Goal: Navigation & Orientation: Find specific page/section

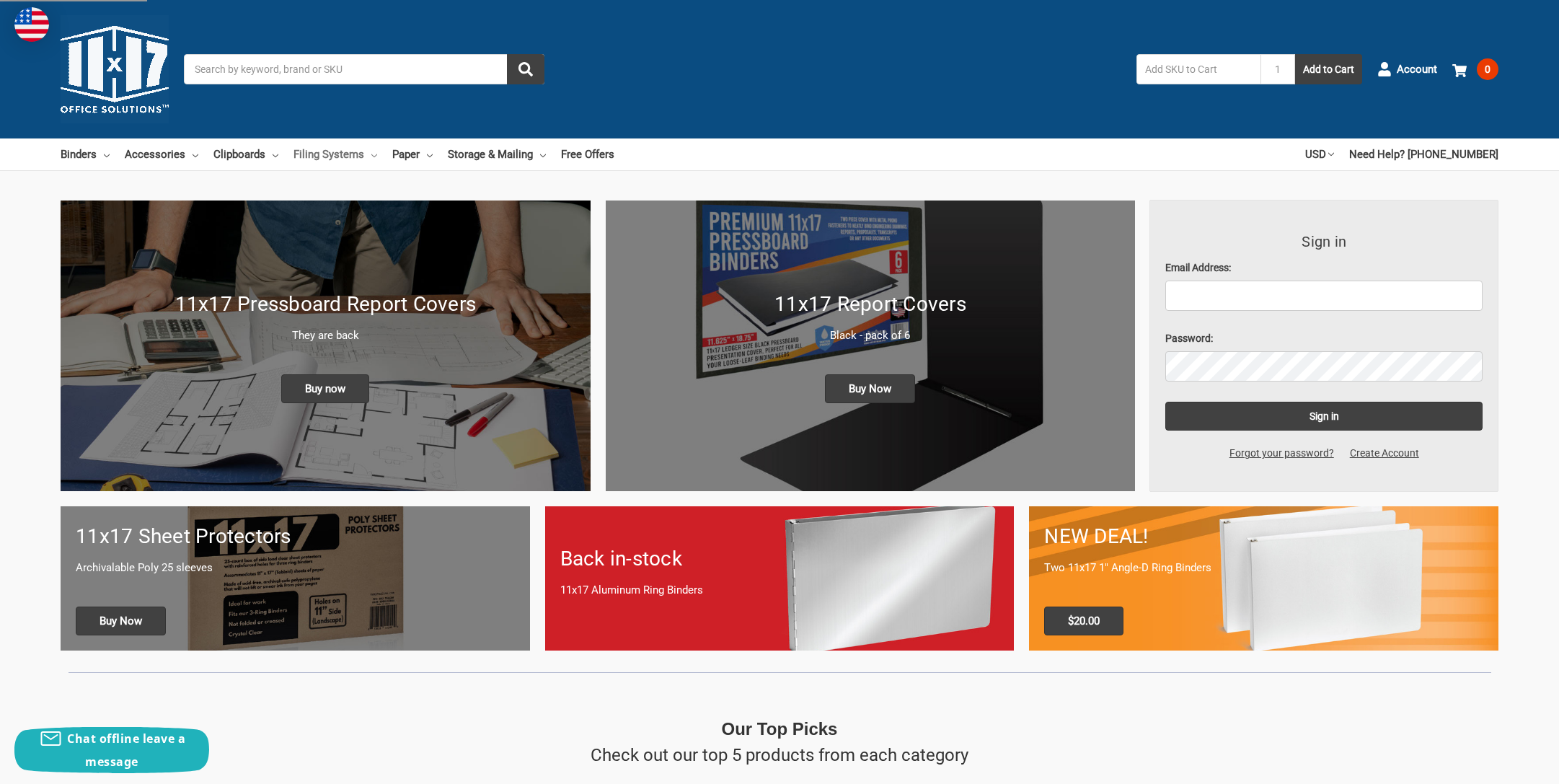
click at [350, 151] on link "Filing Systems" at bounding box center [336, 154] width 84 height 32
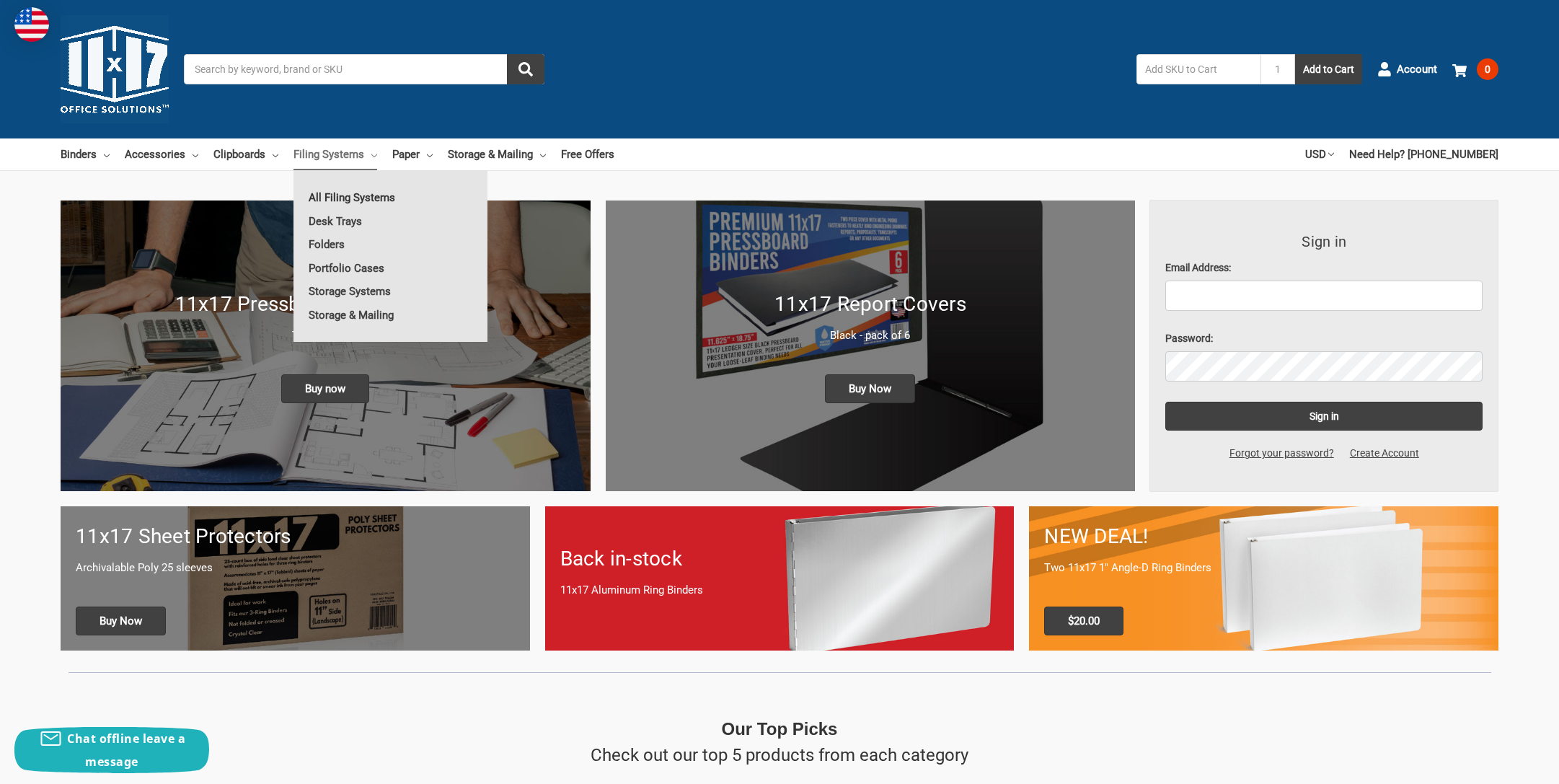
click at [361, 201] on link "All Filing Systems" at bounding box center [390, 197] width 194 height 23
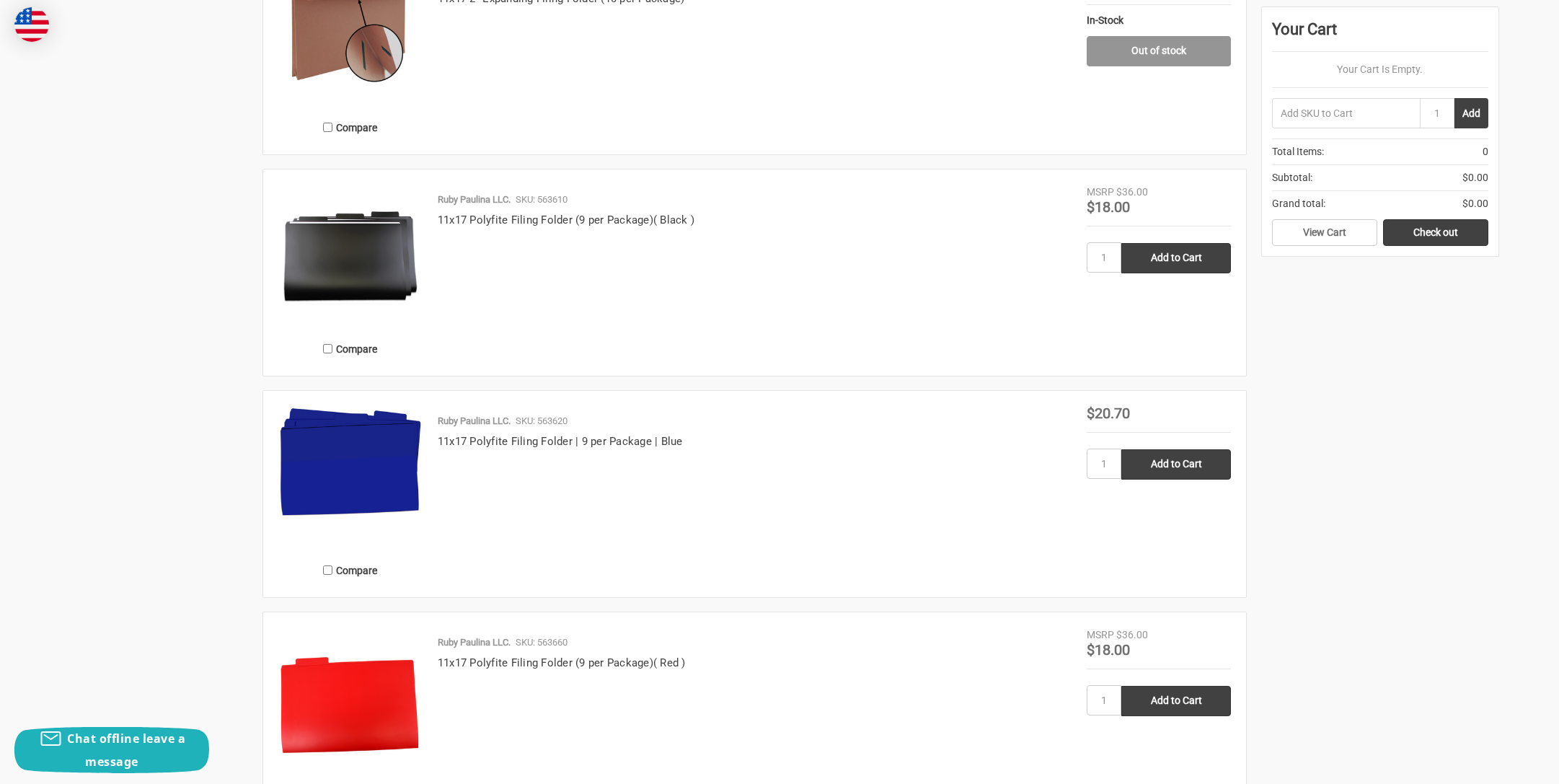
scroll to position [2746, 0]
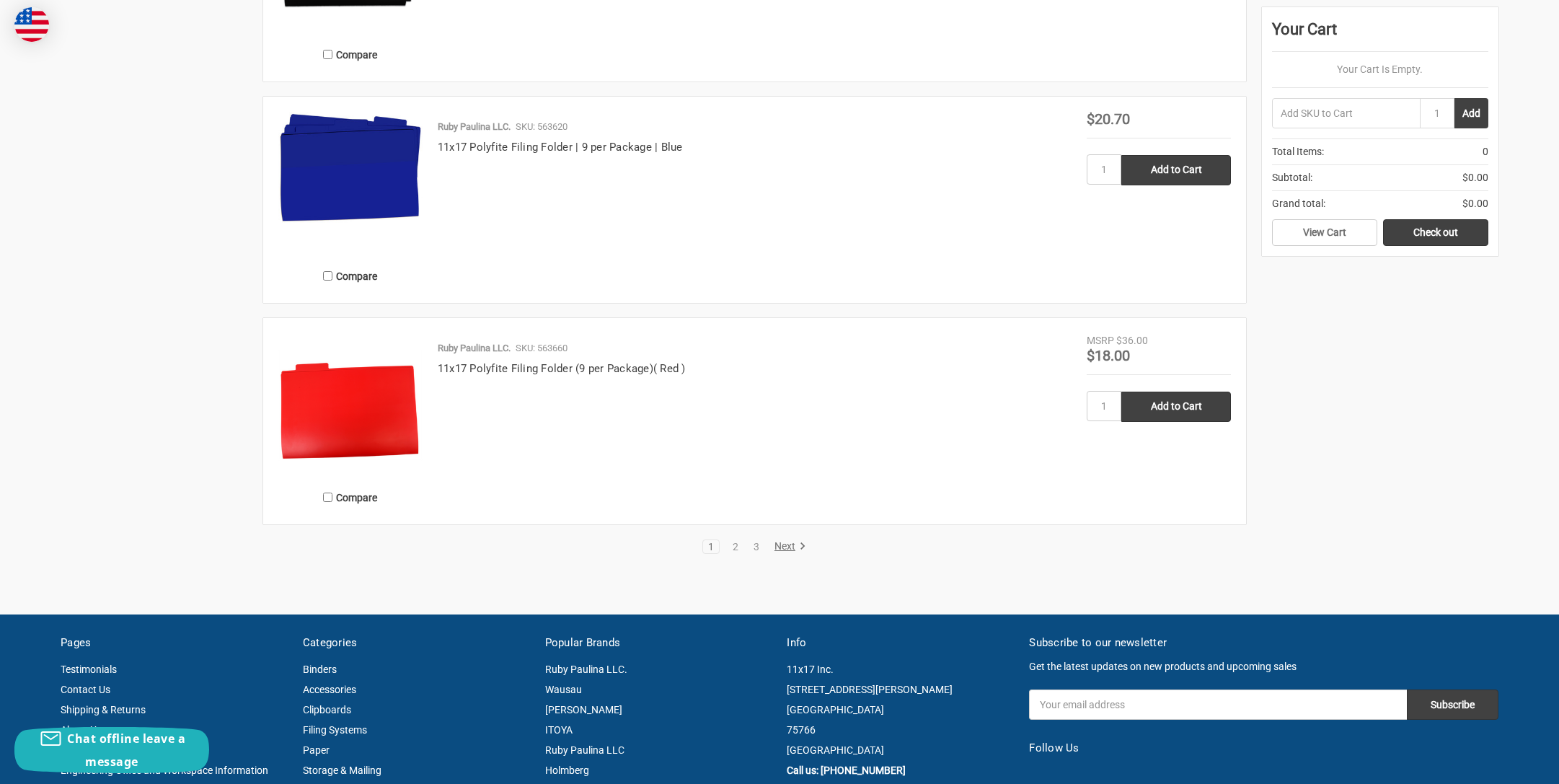
click at [788, 540] on link "Next" at bounding box center [788, 546] width 37 height 13
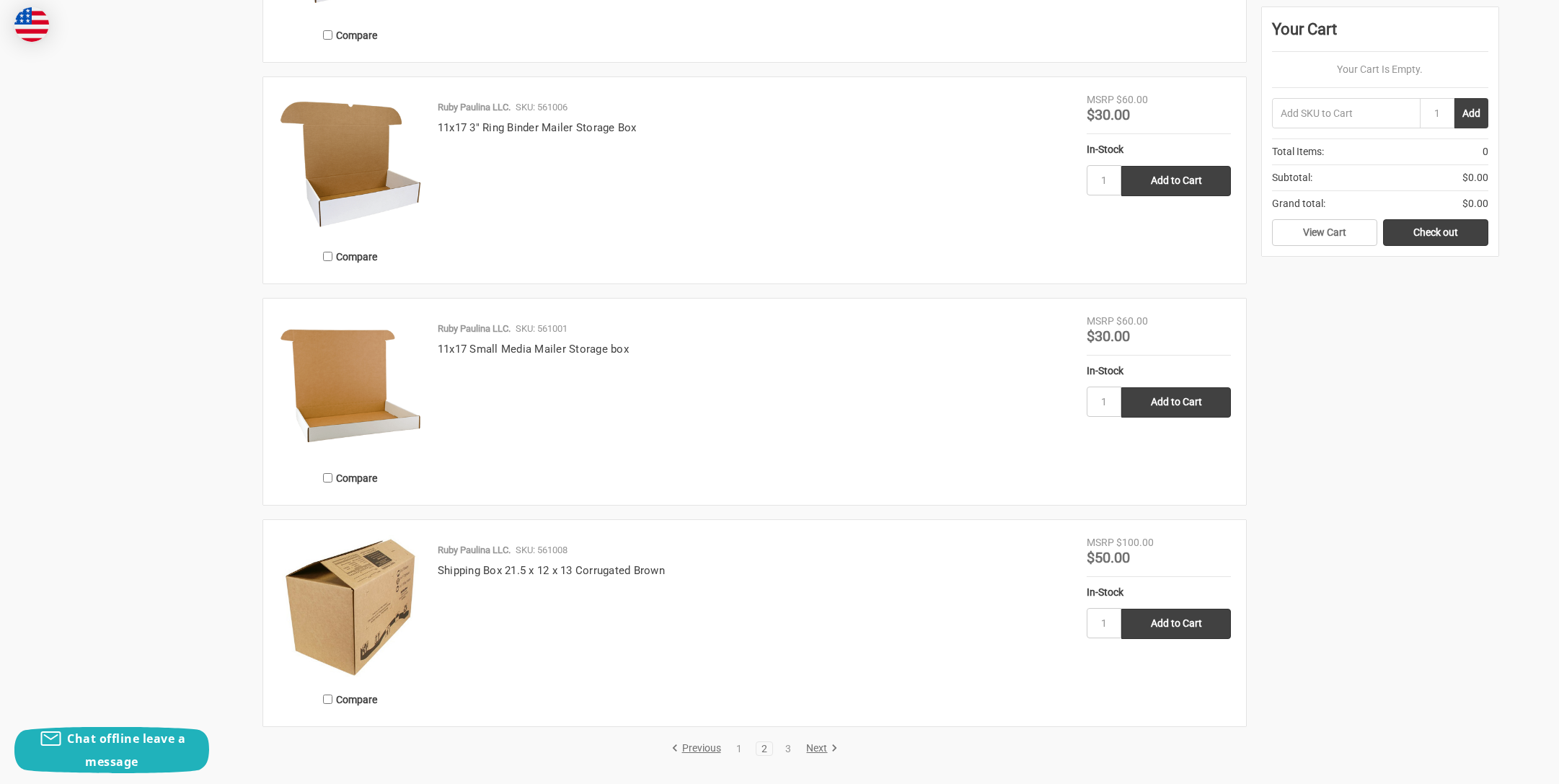
scroll to position [2549, 0]
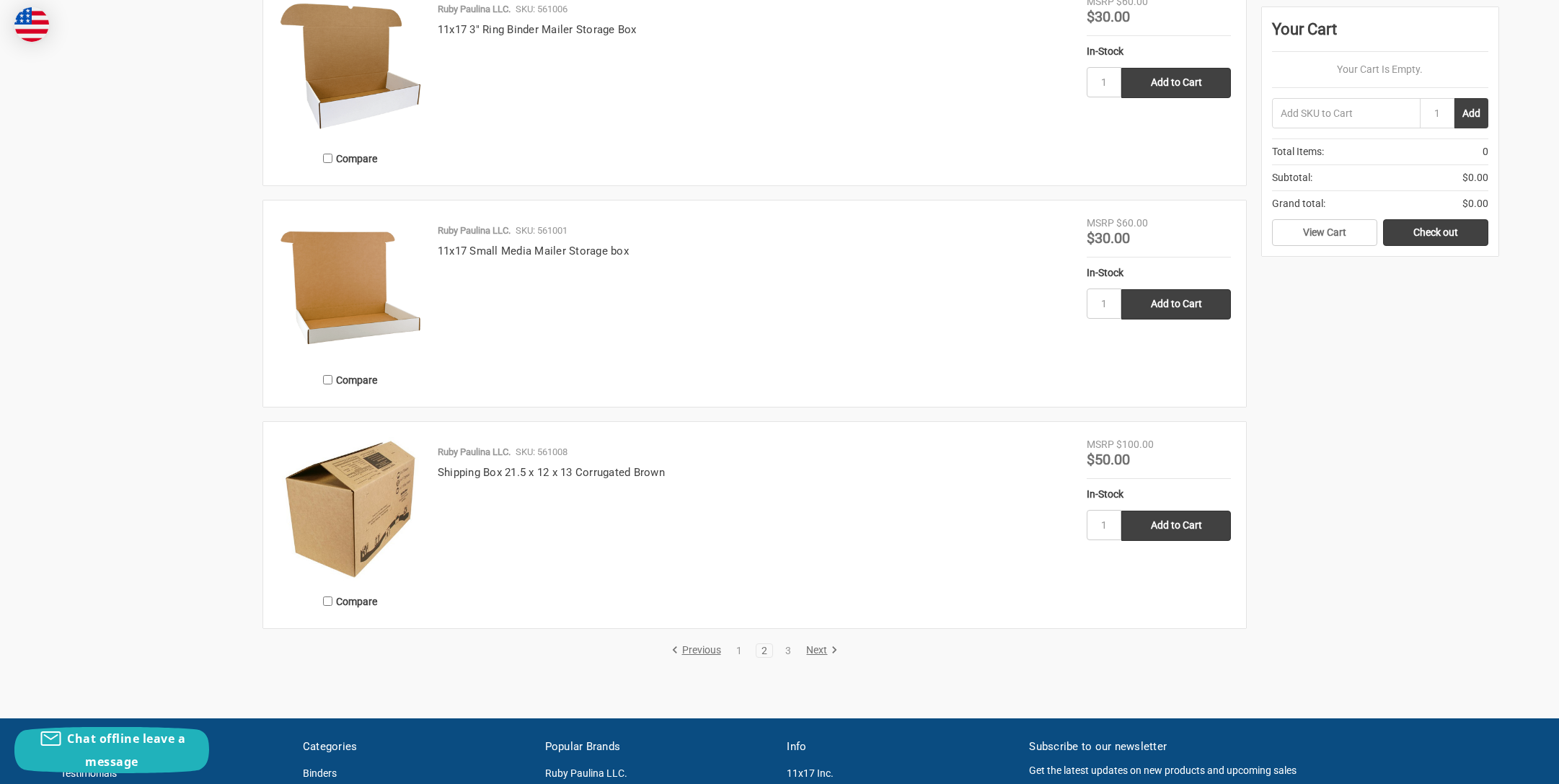
click at [820, 644] on link "Next" at bounding box center [819, 650] width 37 height 13
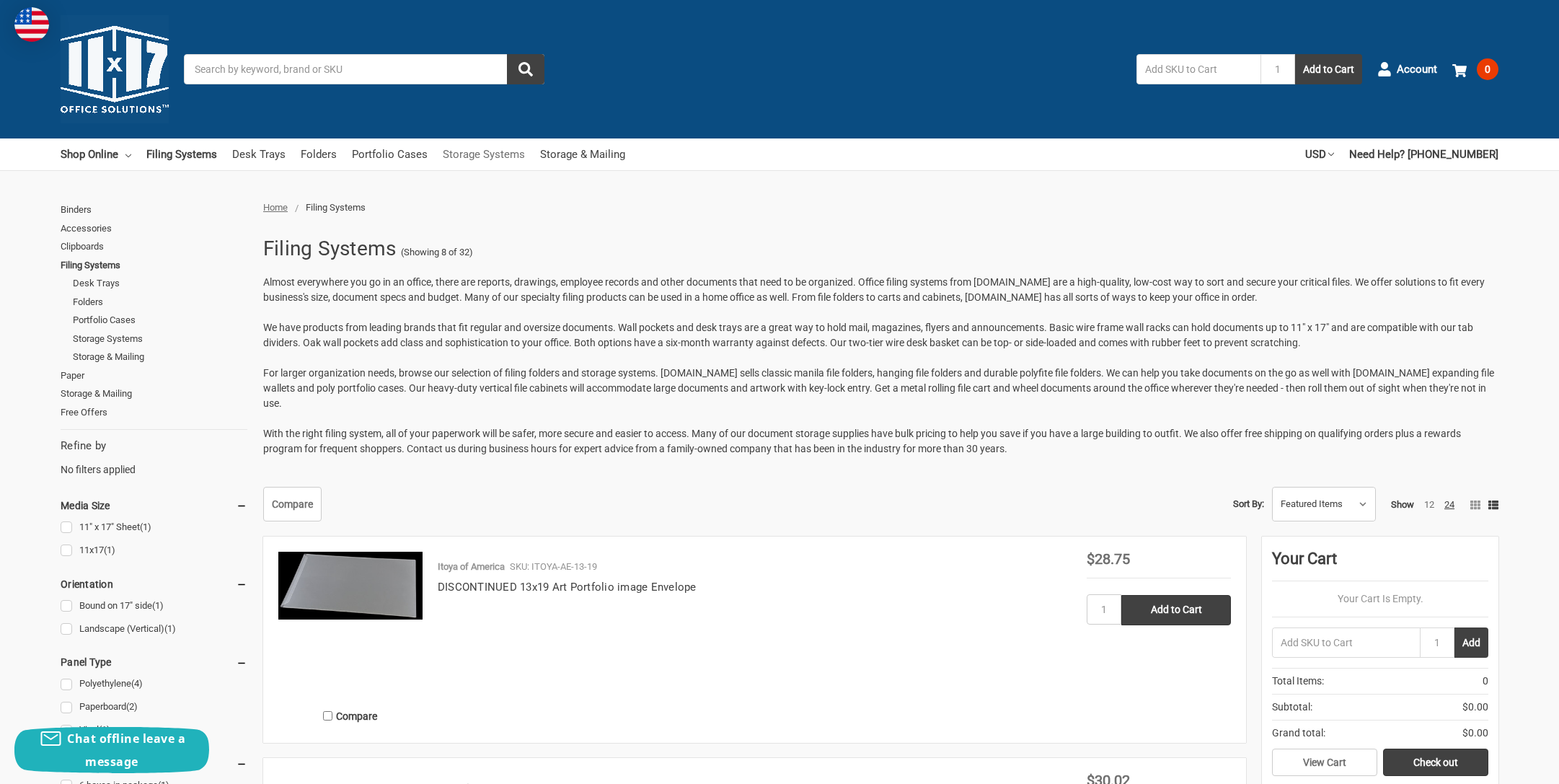
click at [505, 156] on link "Storage Systems" at bounding box center [484, 154] width 82 height 32
